Goal: Find contact information: Find contact information

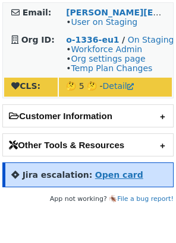
click at [109, 179] on strong "Open card" at bounding box center [119, 174] width 48 height 9
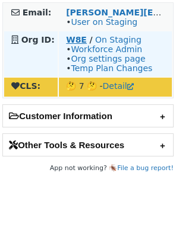
click at [81, 41] on strong "W8E" at bounding box center [76, 39] width 21 height 9
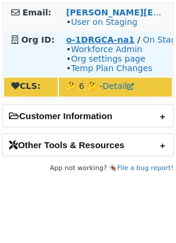
click at [109, 40] on strong "o-1DRGCA-na1" at bounding box center [100, 39] width 68 height 9
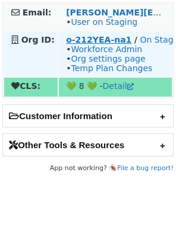
click at [73, 42] on strong "o-212YEA-na1" at bounding box center [98, 39] width 65 height 9
click at [85, 39] on strong "o-212YEA-na1" at bounding box center [98, 39] width 65 height 9
